Goal: Transaction & Acquisition: Purchase product/service

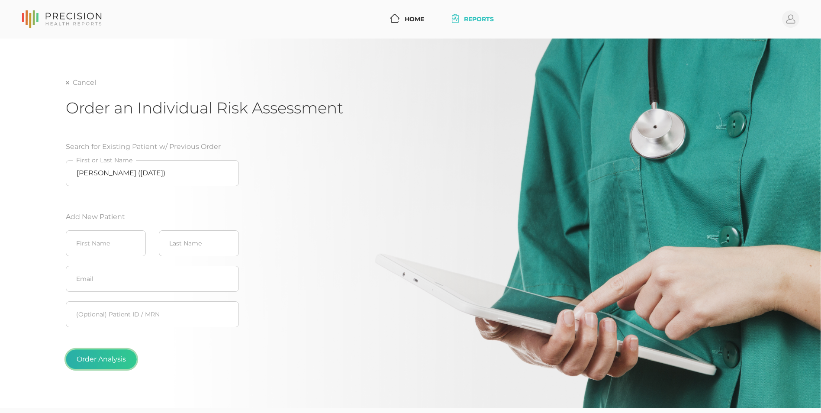
click at [125, 357] on button "Order Analysis" at bounding box center [101, 359] width 71 height 20
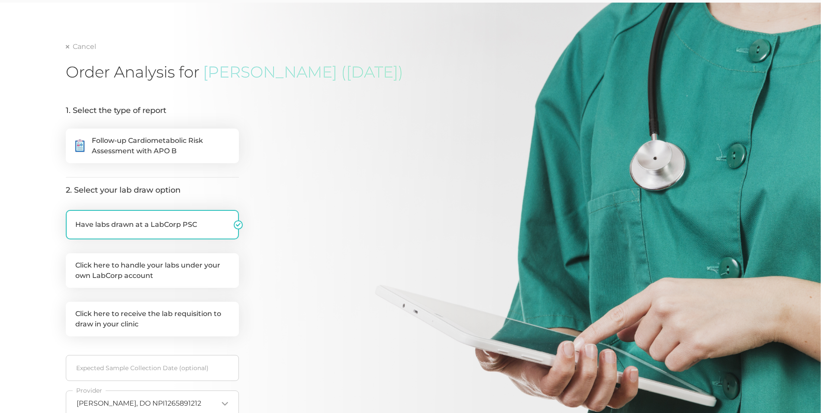
scroll to position [37, 0]
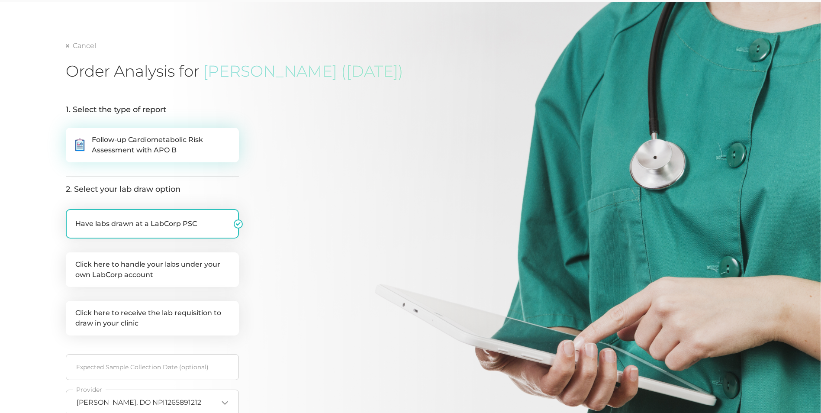
click at [196, 150] on span "Follow-up Cardiometabolic Risk Assessment with APO B" at bounding box center [161, 145] width 138 height 21
click at [73, 136] on input ".cls-5{fill:#fff}.cls-8{fill:#3a2c60} Follow-up Cardiometabolic Risk Assessment…" at bounding box center [69, 132] width 7 height 9
radio input "true"
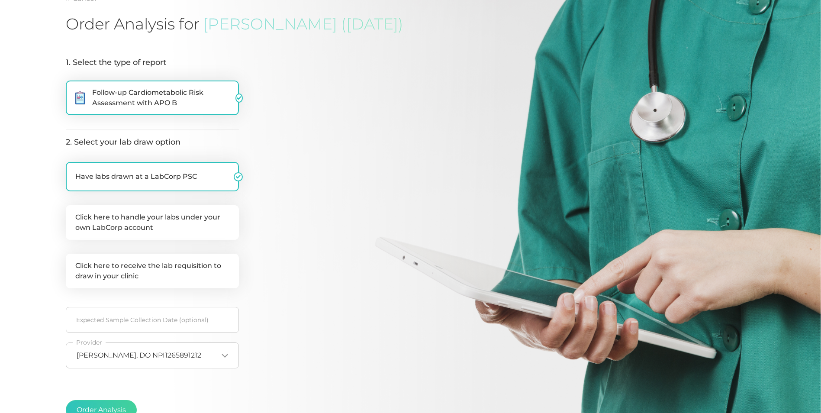
scroll to position [166, 0]
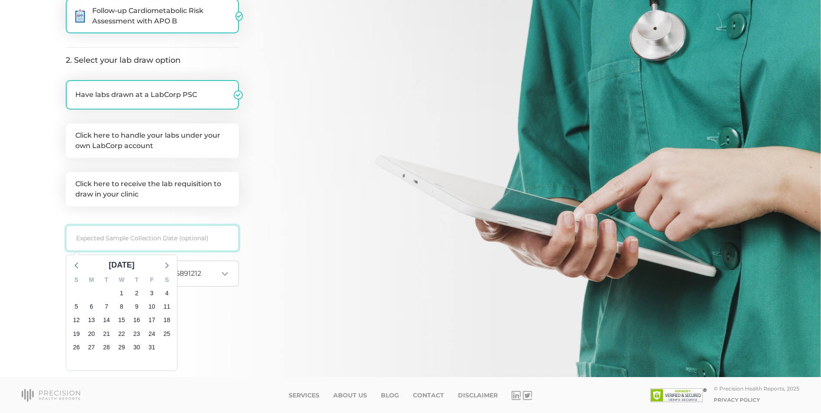
click at [176, 233] on input at bounding box center [152, 238] width 173 height 26
click at [119, 292] on span "1" at bounding box center [121, 293] width 12 height 12
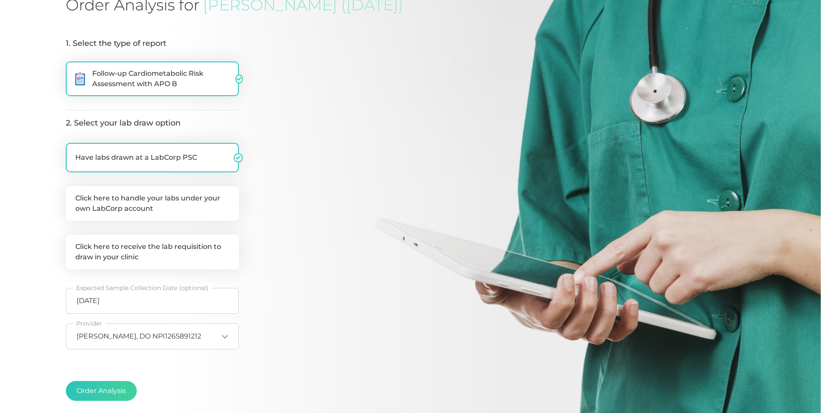
scroll to position [98, 0]
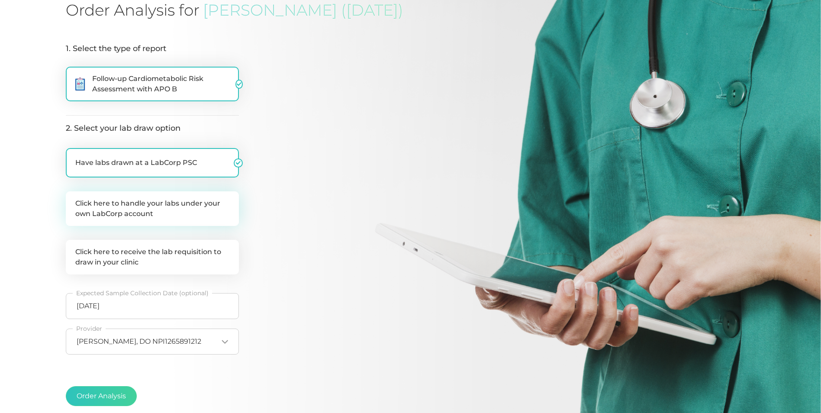
click at [211, 202] on label "Click here to handle your labs under your own LabCorp account" at bounding box center [152, 208] width 173 height 35
click at [73, 200] on input "Click here to handle your labs under your own LabCorp account" at bounding box center [69, 195] width 7 height 9
checkbox input "true"
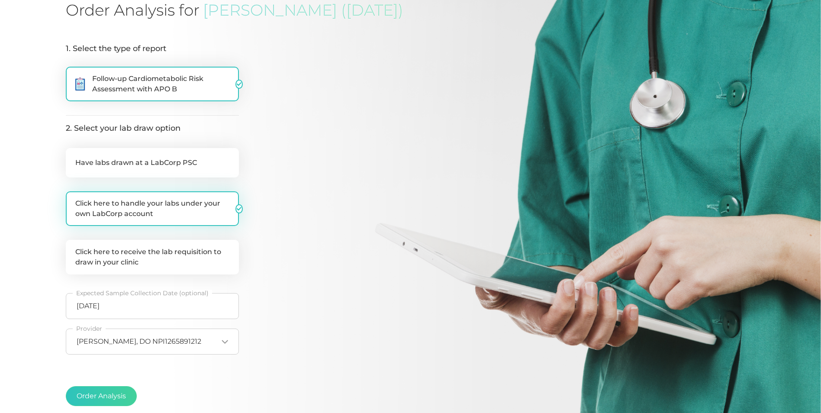
checkbox input "false"
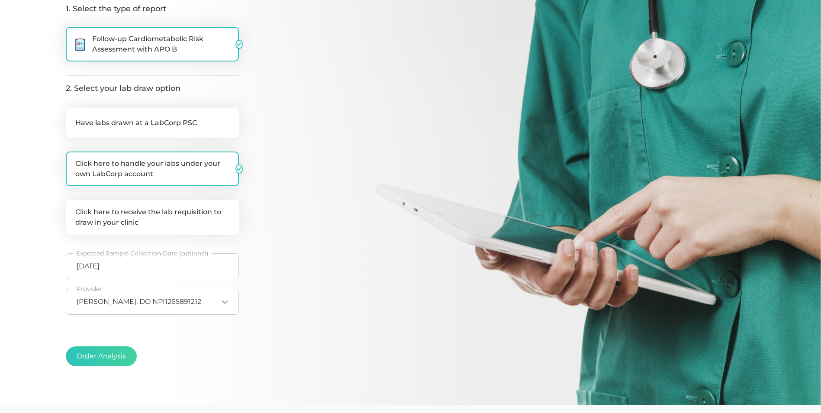
scroll to position [138, 0]
click at [110, 357] on button "Order Analysis" at bounding box center [101, 356] width 71 height 20
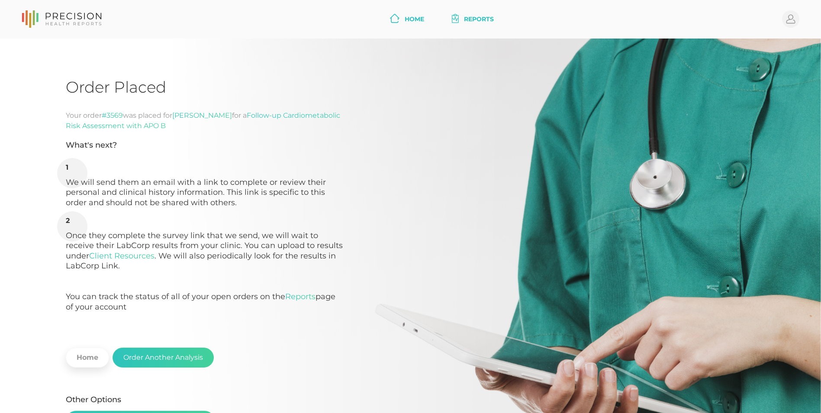
click at [414, 20] on link "Home" at bounding box center [406, 19] width 41 height 16
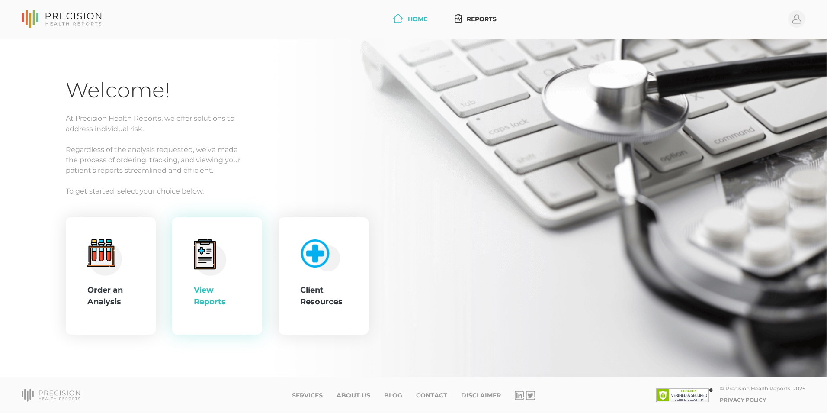
click at [214, 263] on icon at bounding box center [205, 254] width 22 height 30
